Goal: Task Accomplishment & Management: Manage account settings

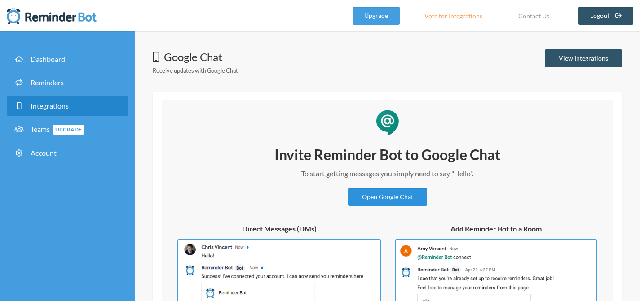
click at [417, 201] on link "Open Google Chat" at bounding box center [387, 197] width 79 height 18
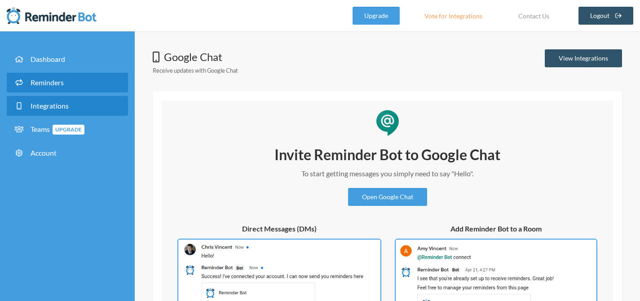
click at [69, 82] on link "Reminders" at bounding box center [67, 83] width 121 height 20
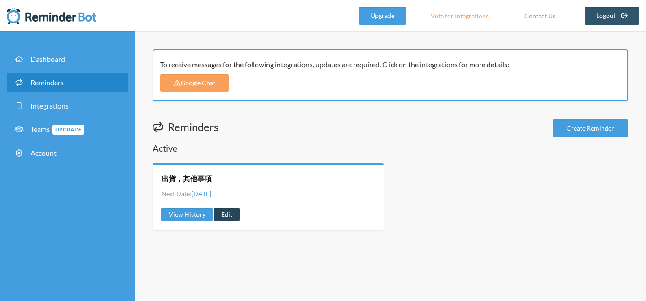
click at [220, 217] on link "Edit" at bounding box center [227, 214] width 26 height 13
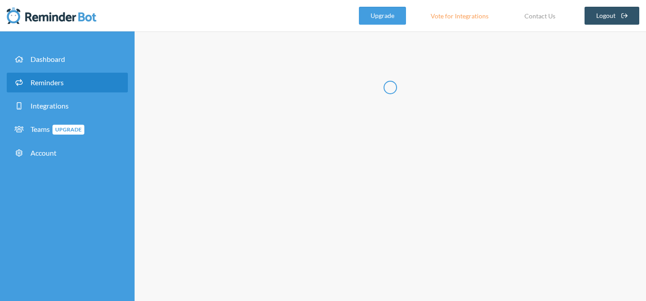
type input "出貨，其他事項"
checkbox input "true"
select select "09:30:00"
select select "12:30:00"
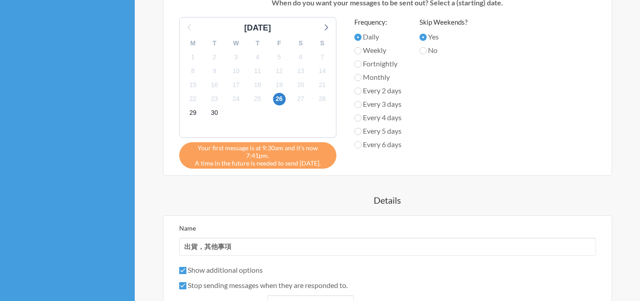
scroll to position [446, 0]
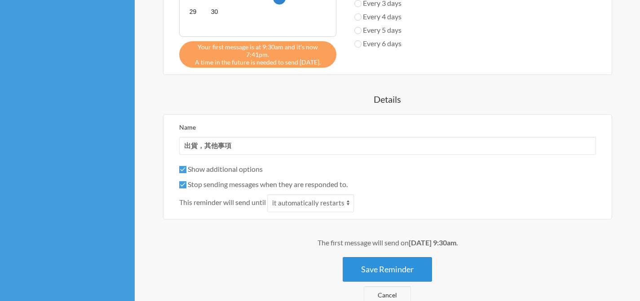
click at [391, 258] on button "Save Reminder" at bounding box center [386, 269] width 89 height 25
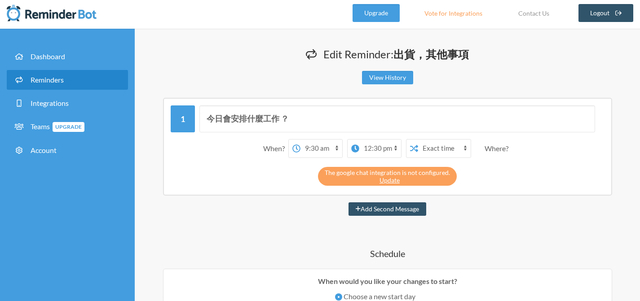
scroll to position [0, 0]
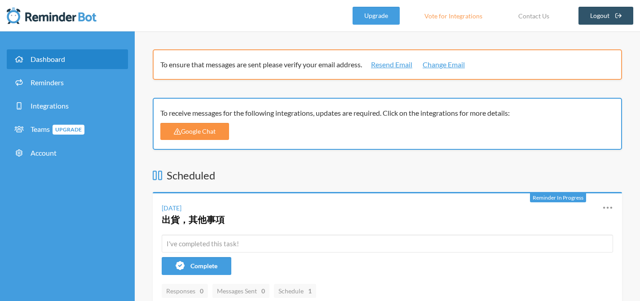
click at [211, 137] on link "Google Chat" at bounding box center [194, 131] width 69 height 17
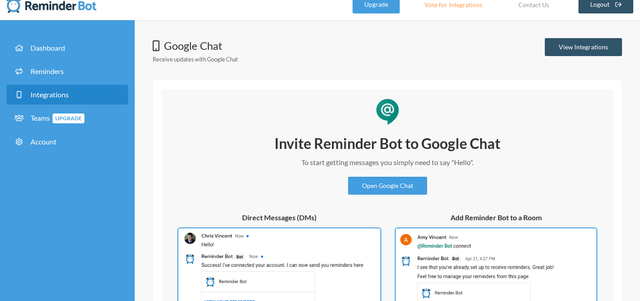
scroll to position [12, 0]
click at [381, 193] on link "Open Google Chat" at bounding box center [387, 185] width 79 height 18
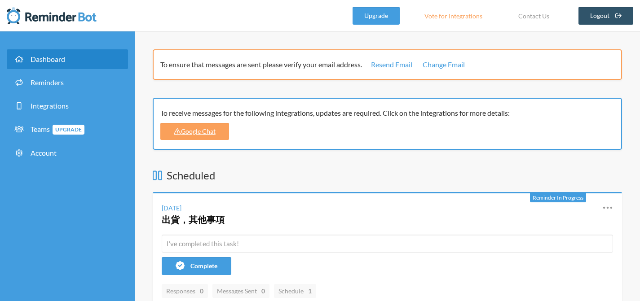
click at [442, 215] on h4 "出貨，其他事項" at bounding box center [375, 219] width 427 height 13
click at [609, 207] on icon at bounding box center [607, 207] width 11 height 11
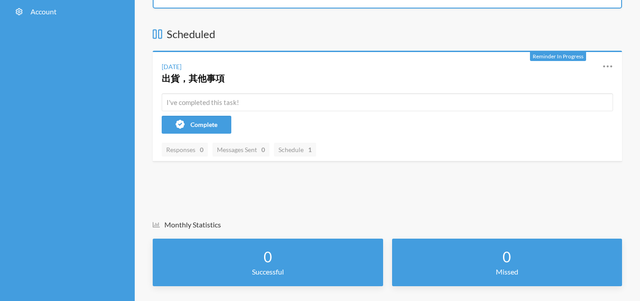
scroll to position [143, 0]
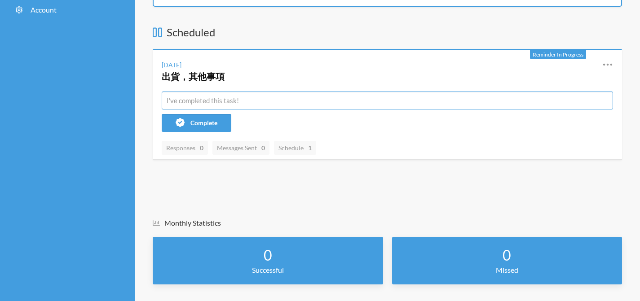
click at [217, 94] on input "text" at bounding box center [387, 101] width 451 height 18
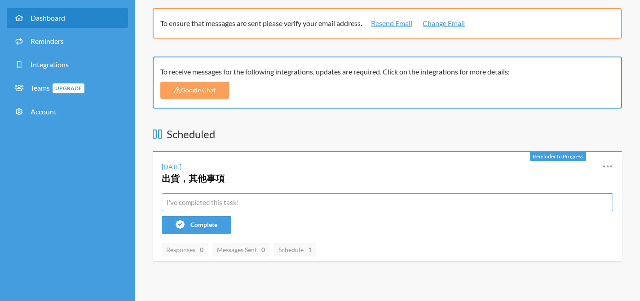
scroll to position [0, 0]
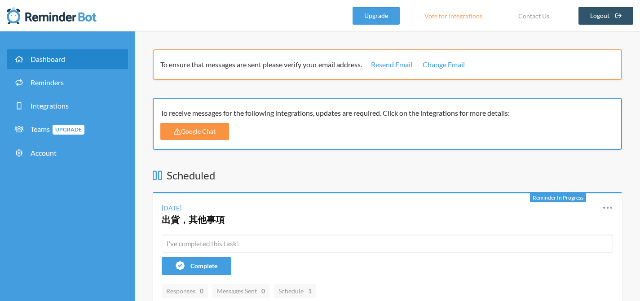
click at [185, 133] on link "Google Chat" at bounding box center [194, 131] width 69 height 17
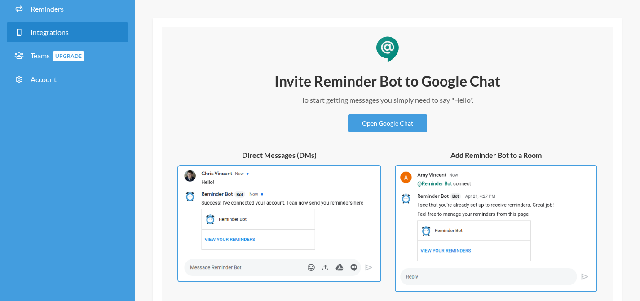
scroll to position [132, 0]
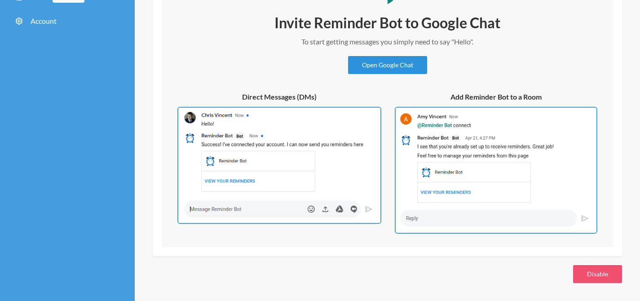
click at [378, 70] on link "Open Google Chat" at bounding box center [387, 65] width 79 height 18
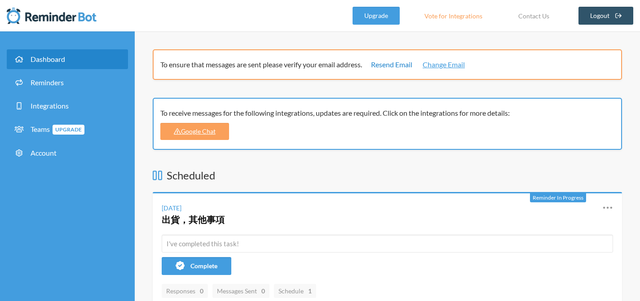
click at [407, 61] on link "Resend Email" at bounding box center [391, 64] width 41 height 11
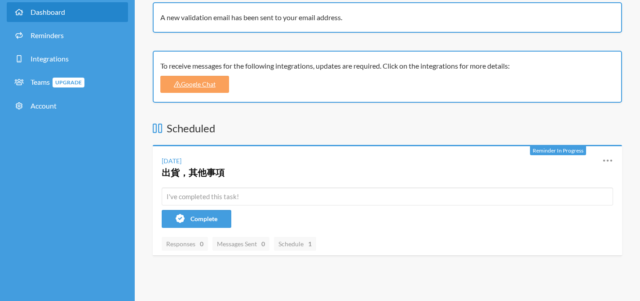
scroll to position [70, 0]
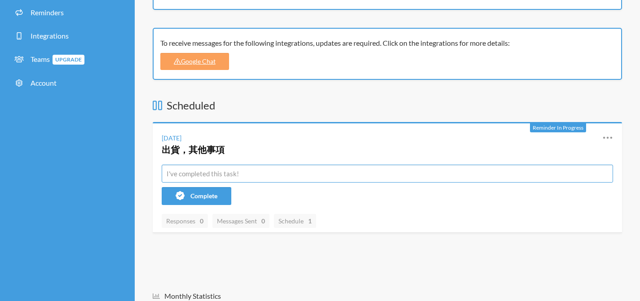
click at [349, 172] on input "text" at bounding box center [387, 174] width 451 height 18
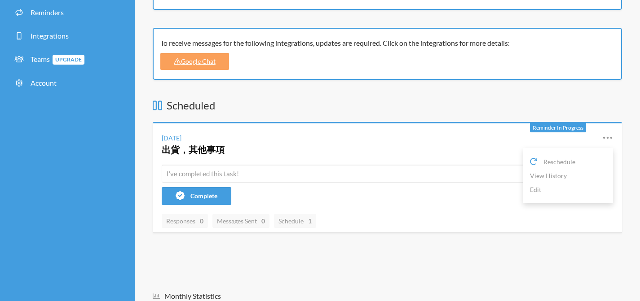
click at [608, 137] on icon at bounding box center [607, 137] width 9 height 2
click at [607, 137] on icon at bounding box center [607, 137] width 9 height 2
click at [552, 185] on link "Edit" at bounding box center [568, 190] width 76 height 14
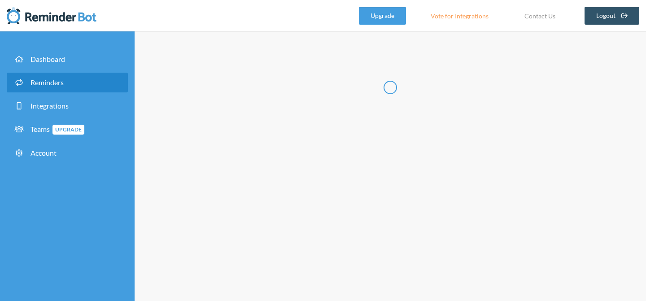
type input "出貨，其他事項"
checkbox input "true"
select select "09:30:00"
select select "12:30:00"
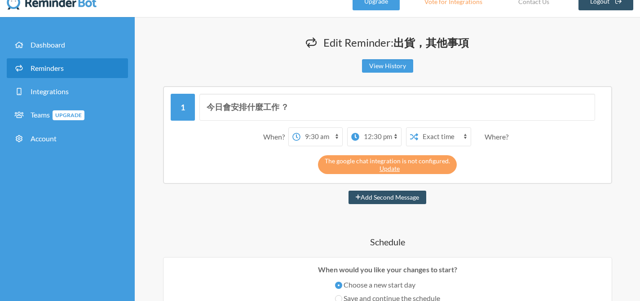
scroll to position [15, 0]
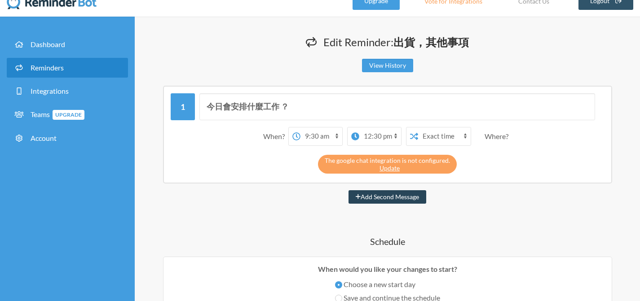
click at [385, 197] on button "Add Second Message" at bounding box center [387, 196] width 78 height 13
select select "10:30:00"
select select "11:30:00"
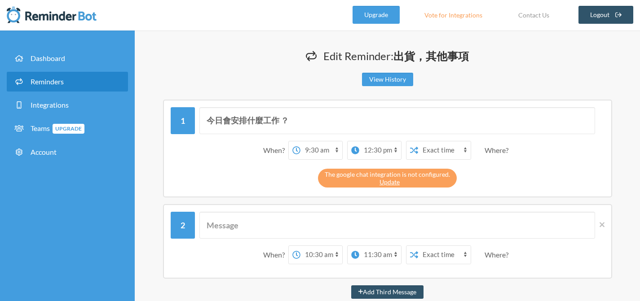
scroll to position [0, 0]
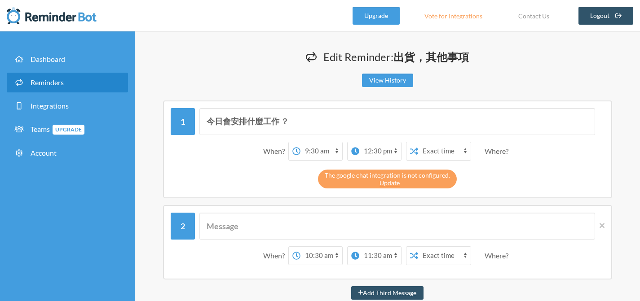
click at [505, 148] on div "Where?" at bounding box center [497, 151] width 27 height 19
click at [384, 184] on link "Update" at bounding box center [389, 183] width 20 height 8
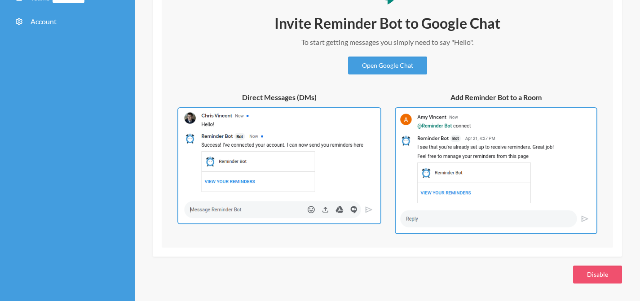
scroll to position [132, 0]
click at [312, 134] on img at bounding box center [279, 166] width 204 height 118
click at [374, 68] on link "Open Google Chat" at bounding box center [387, 65] width 79 height 18
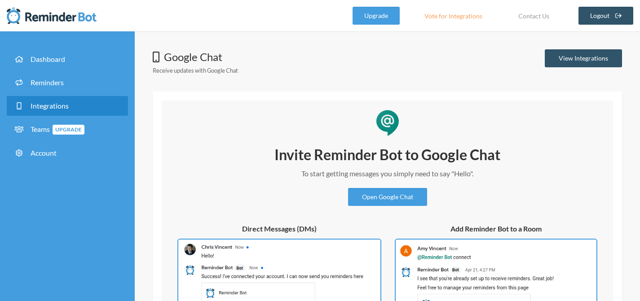
click at [441, 18] on link "Vote for Integrations" at bounding box center [453, 16] width 80 height 18
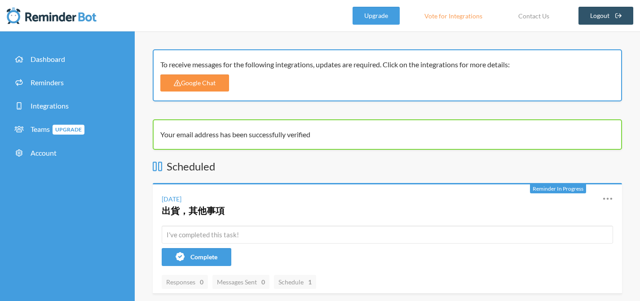
click at [224, 80] on link "Google Chat" at bounding box center [194, 83] width 69 height 17
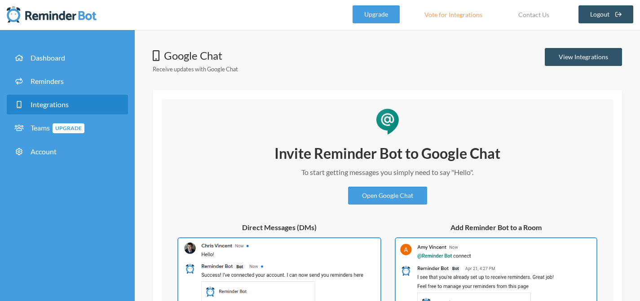
scroll to position [2, 0]
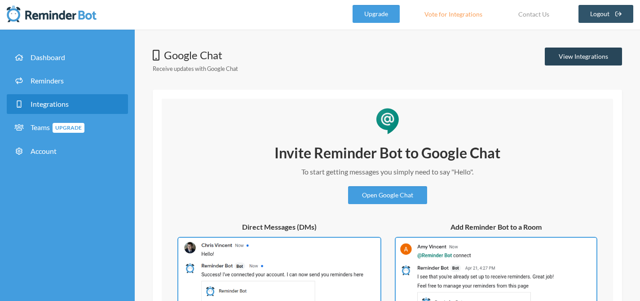
click at [547, 61] on link "View Integrations" at bounding box center [582, 57] width 77 height 18
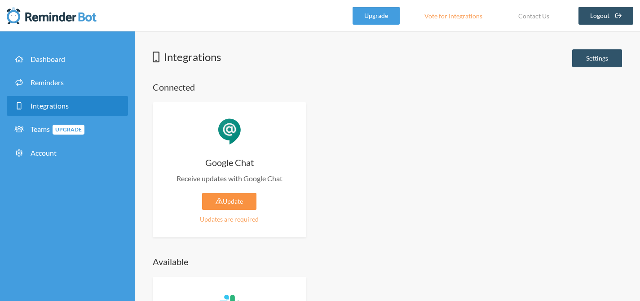
click at [241, 197] on link "Update" at bounding box center [229, 201] width 54 height 17
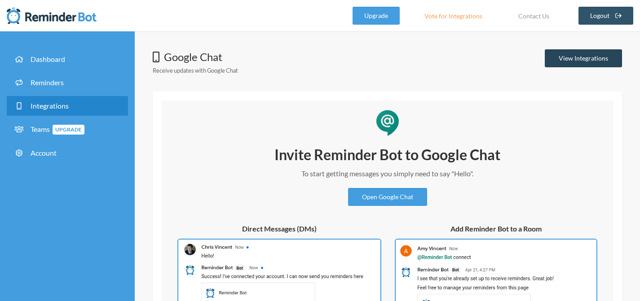
click at [557, 61] on link "View Integrations" at bounding box center [582, 58] width 77 height 18
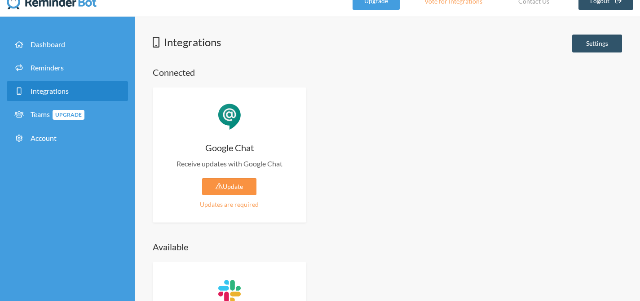
scroll to position [2, 0]
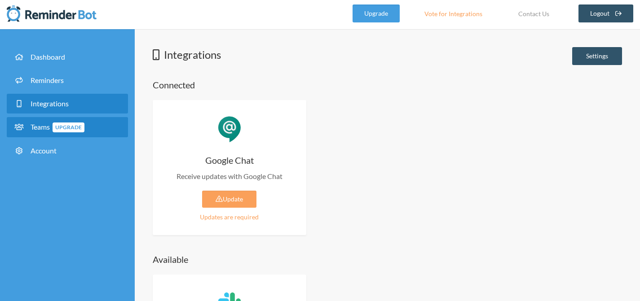
click at [75, 127] on span "Upgrade" at bounding box center [69, 128] width 32 height 10
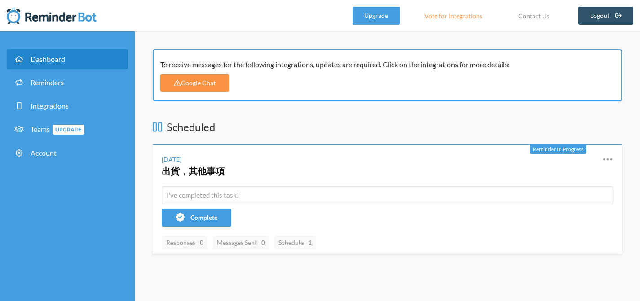
click at [222, 81] on link "Google Chat" at bounding box center [194, 83] width 69 height 17
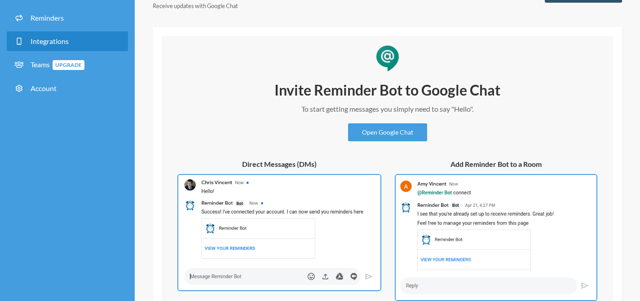
scroll to position [82, 0]
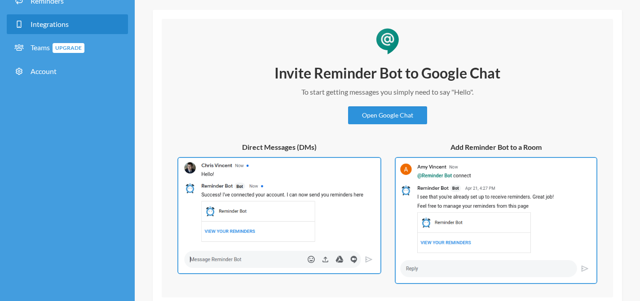
click at [382, 111] on link "Open Google Chat" at bounding box center [387, 115] width 79 height 18
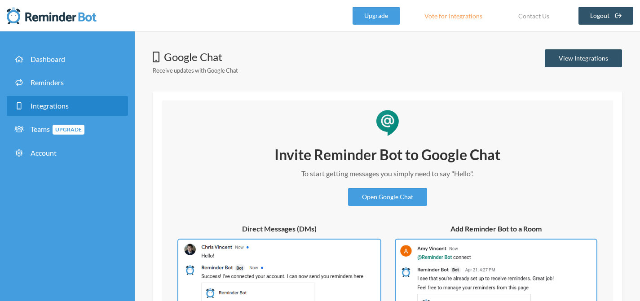
click at [15, 108] on icon at bounding box center [18, 105] width 11 height 7
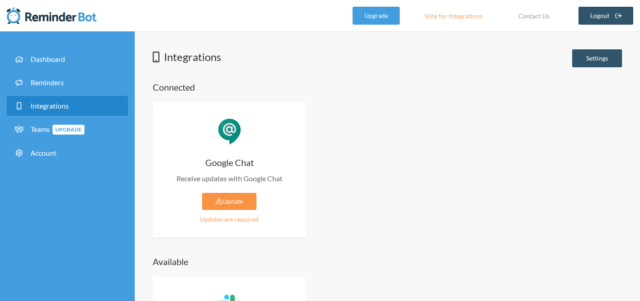
click at [220, 193] on link "Update" at bounding box center [229, 201] width 54 height 17
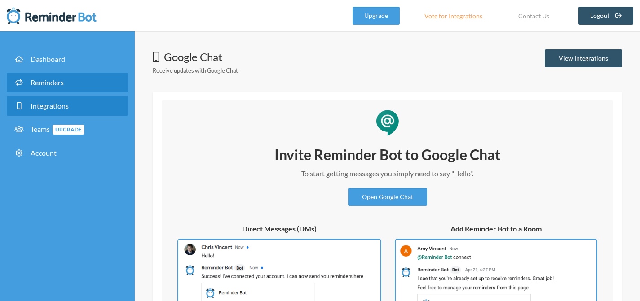
click at [53, 81] on span "Reminders" at bounding box center [47, 82] width 33 height 9
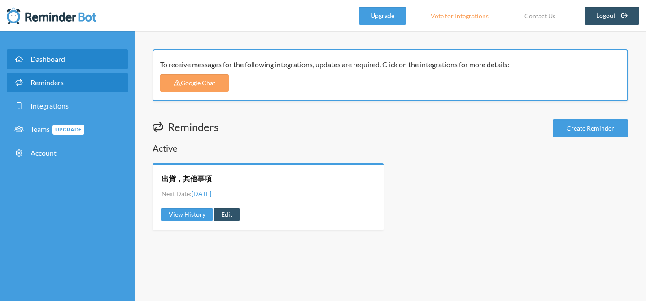
click at [48, 57] on span "Dashboard" at bounding box center [48, 59] width 35 height 9
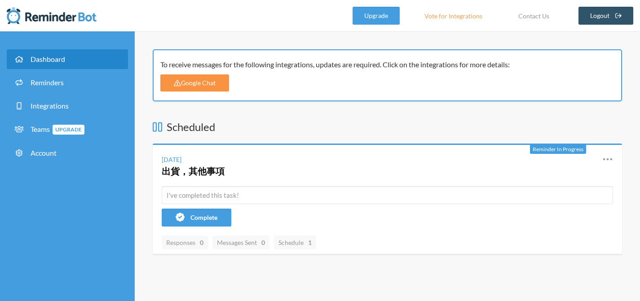
click at [202, 85] on link "Google Chat" at bounding box center [194, 83] width 69 height 17
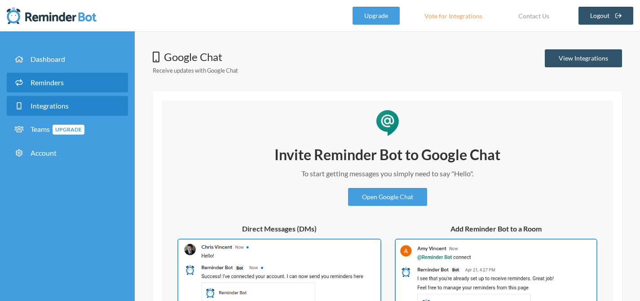
click at [58, 83] on span "Reminders" at bounding box center [47, 82] width 33 height 9
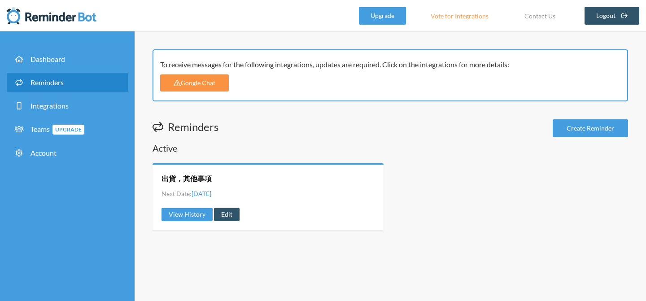
click at [208, 83] on link "Google Chat" at bounding box center [194, 83] width 69 height 17
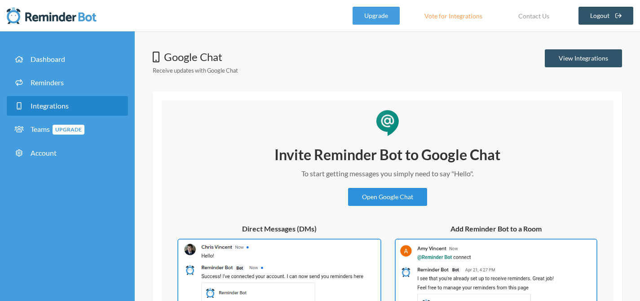
click at [394, 197] on link "Open Google Chat" at bounding box center [387, 197] width 79 height 18
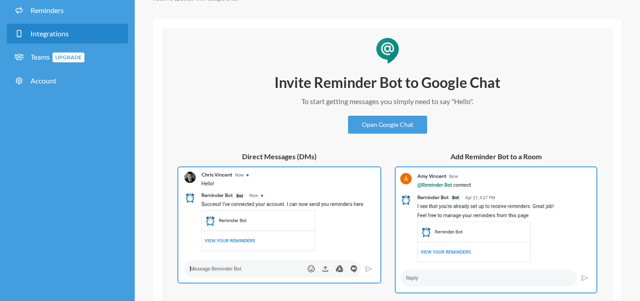
scroll to position [132, 0]
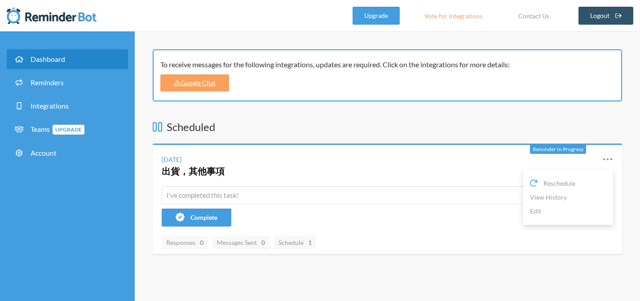
click at [609, 161] on icon at bounding box center [607, 159] width 11 height 11
